Goal: Task Accomplishment & Management: Use online tool/utility

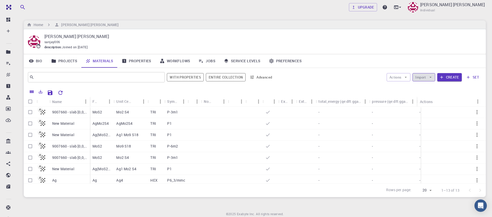
click at [419, 77] on button "Import" at bounding box center [423, 77] width 22 height 8
click at [427, 91] on li "Upload File" at bounding box center [438, 87] width 50 height 8
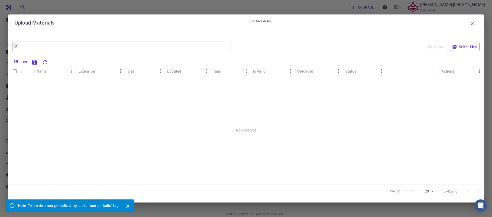
scroll to position [20, 0]
click at [460, 45] on button "Select files" at bounding box center [465, 47] width 30 height 8
click at [15, 84] on input "Select row" at bounding box center [15, 82] width 10 height 10
checkbox input "true"
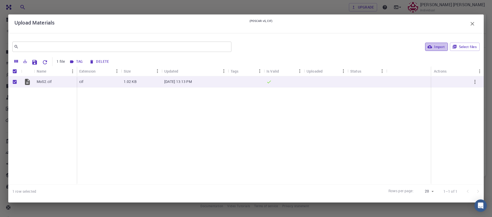
click at [434, 46] on button "Import" at bounding box center [436, 47] width 22 height 8
checkbox input "false"
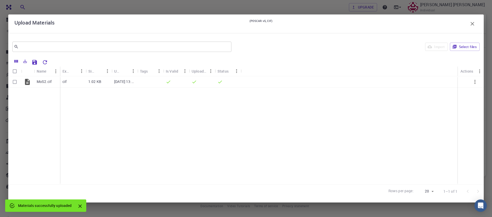
click at [473, 24] on icon "button" at bounding box center [472, 24] width 6 height 6
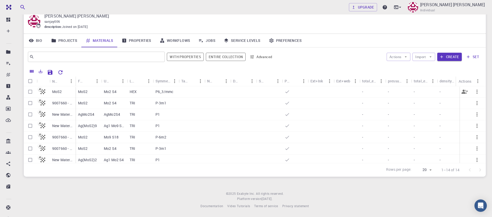
click at [31, 93] on input "Select row" at bounding box center [30, 92] width 10 height 10
checkbox input "true"
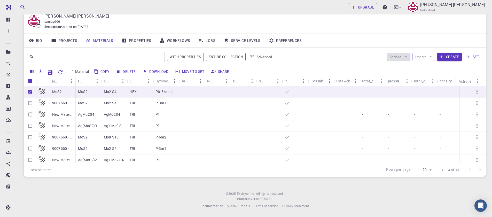
click at [392, 59] on button "Actions" at bounding box center [398, 57] width 24 height 8
click at [395, 64] on li "Create Job" at bounding box center [404, 67] width 34 height 8
click at [121, 69] on button "Delete" at bounding box center [125, 71] width 23 height 8
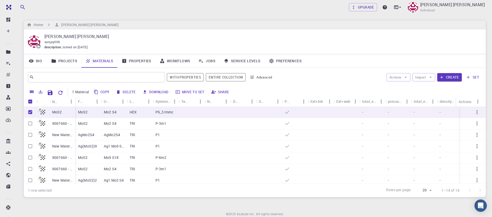
click at [129, 93] on button "Delete" at bounding box center [125, 92] width 23 height 8
click at [138, 64] on link "Properties" at bounding box center [136, 60] width 38 height 13
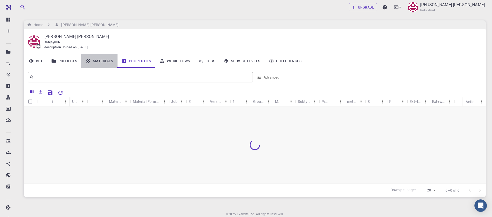
click at [104, 61] on link "Materials" at bounding box center [99, 60] width 36 height 13
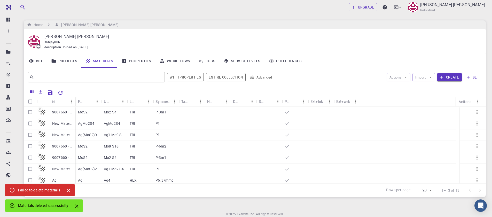
click at [68, 190] on icon "Close" at bounding box center [69, 191] width 6 height 6
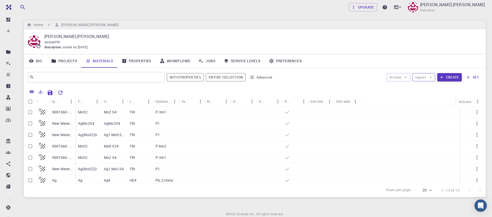
click at [427, 78] on button "Import" at bounding box center [423, 77] width 22 height 8
click at [425, 90] on div at bounding box center [421, 87] width 9 height 5
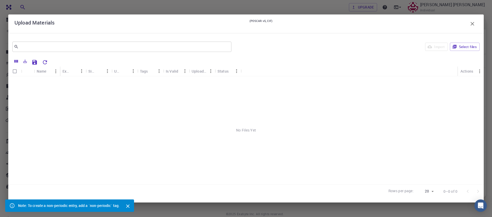
scroll to position [20, 0]
click at [459, 49] on button "Select files" at bounding box center [465, 47] width 30 height 8
click at [55, 83] on div "MoS2.cif" at bounding box center [55, 81] width 43 height 11
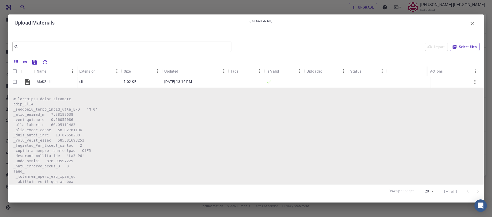
click at [16, 71] on input "Select all rows" at bounding box center [15, 71] width 10 height 10
checkbox input "true"
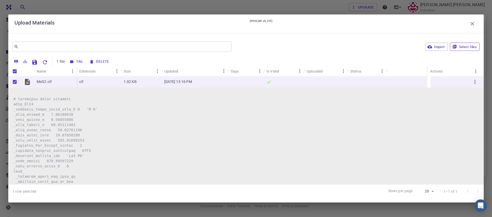
click at [466, 47] on button "Select files" at bounding box center [465, 47] width 30 height 8
click at [435, 47] on button "Import" at bounding box center [436, 47] width 22 height 8
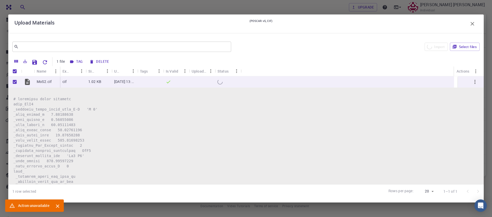
checkbox input "false"
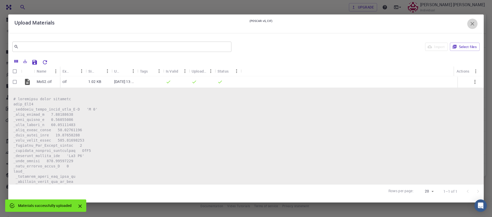
click at [473, 25] on icon "button" at bounding box center [472, 24] width 6 height 6
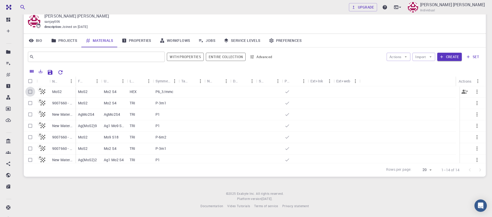
click at [31, 92] on input "Select row" at bounding box center [30, 92] width 10 height 10
checkbox input "true"
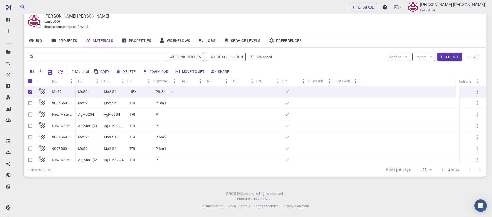
click at [423, 55] on button "Import" at bounding box center [423, 57] width 22 height 8
click at [423, 67] on div at bounding box center [421, 67] width 9 height 5
click at [398, 56] on button "Actions" at bounding box center [398, 57] width 24 height 8
click at [403, 67] on span "Create Job" at bounding box center [408, 67] width 16 height 5
